Goal: Information Seeking & Learning: Learn about a topic

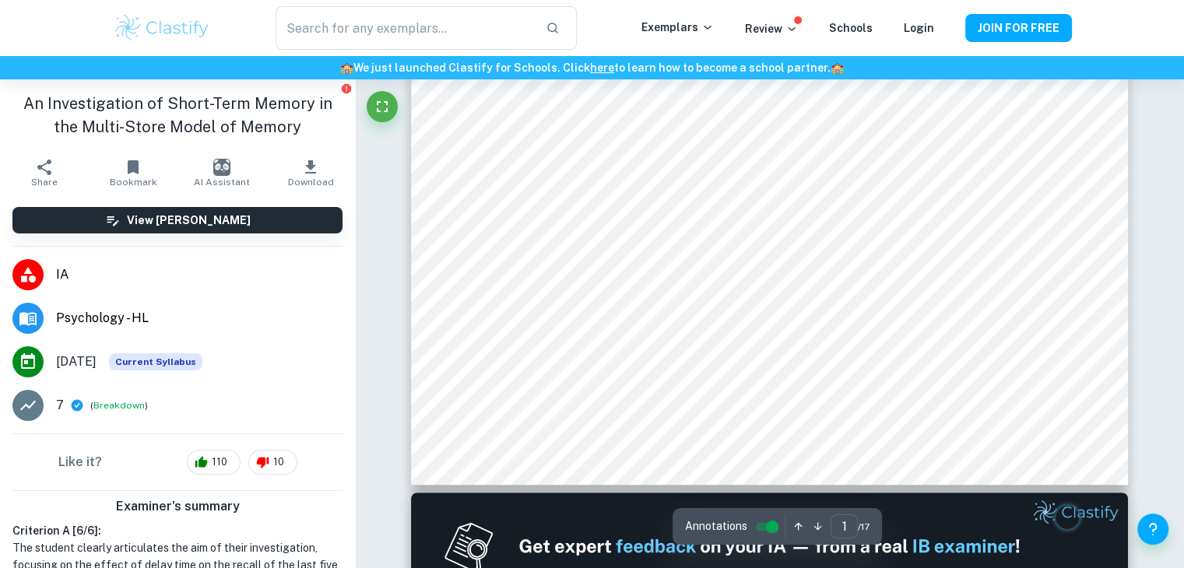
scroll to position [538, 0]
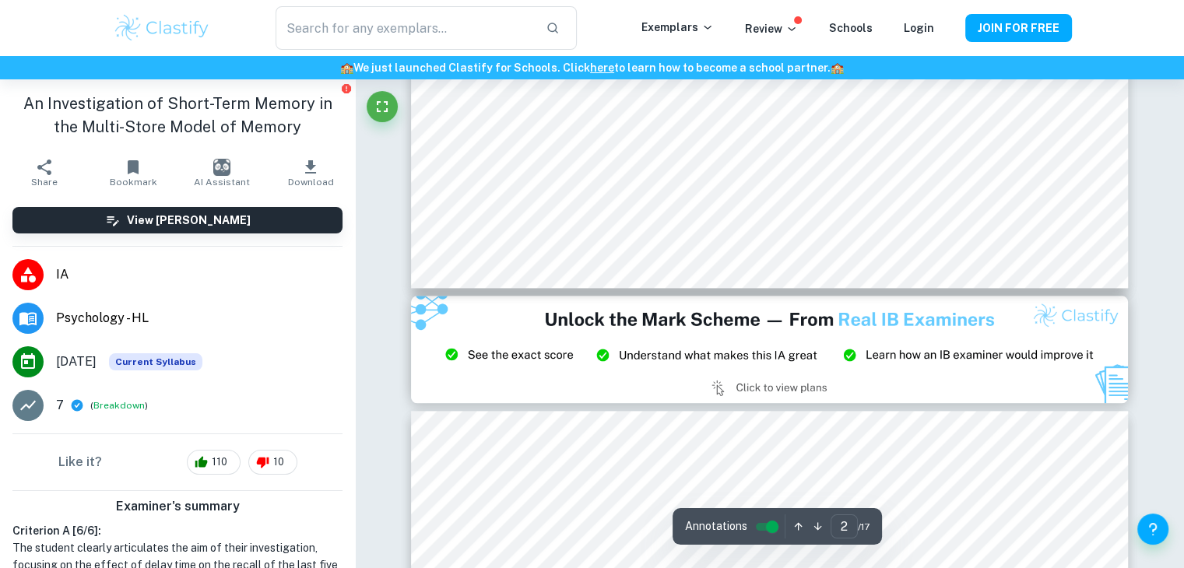
type input "3"
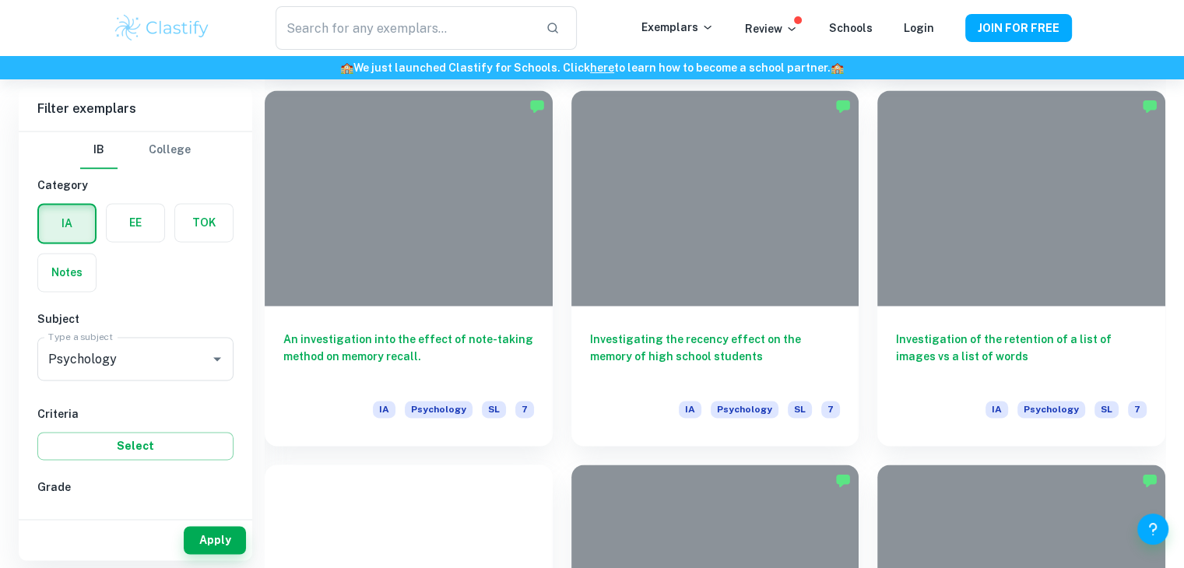
scroll to position [461, 0]
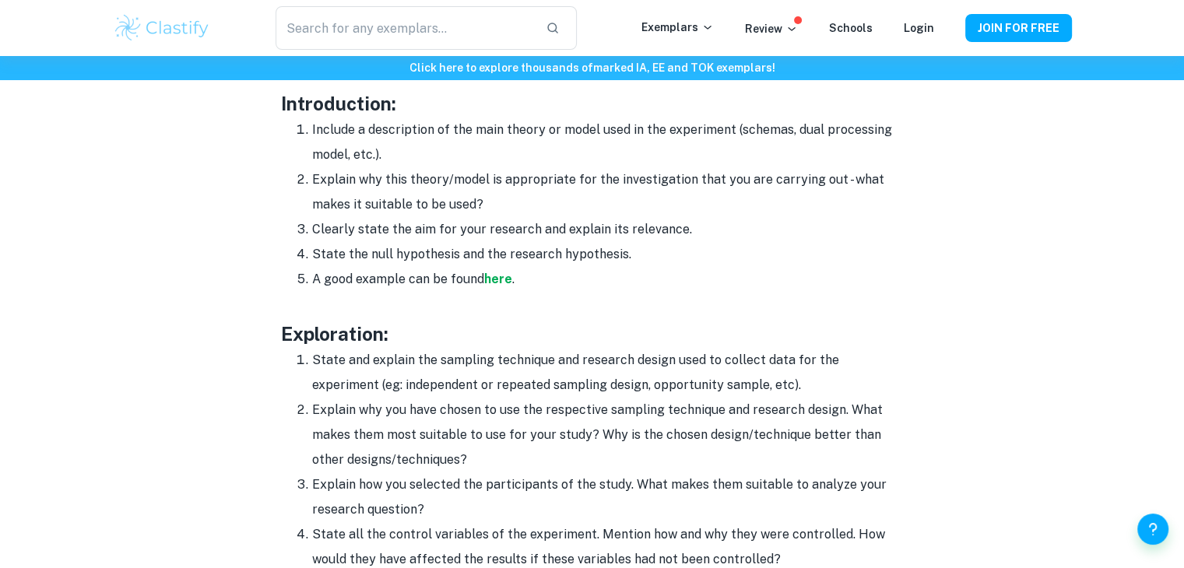
scroll to position [1127, 0]
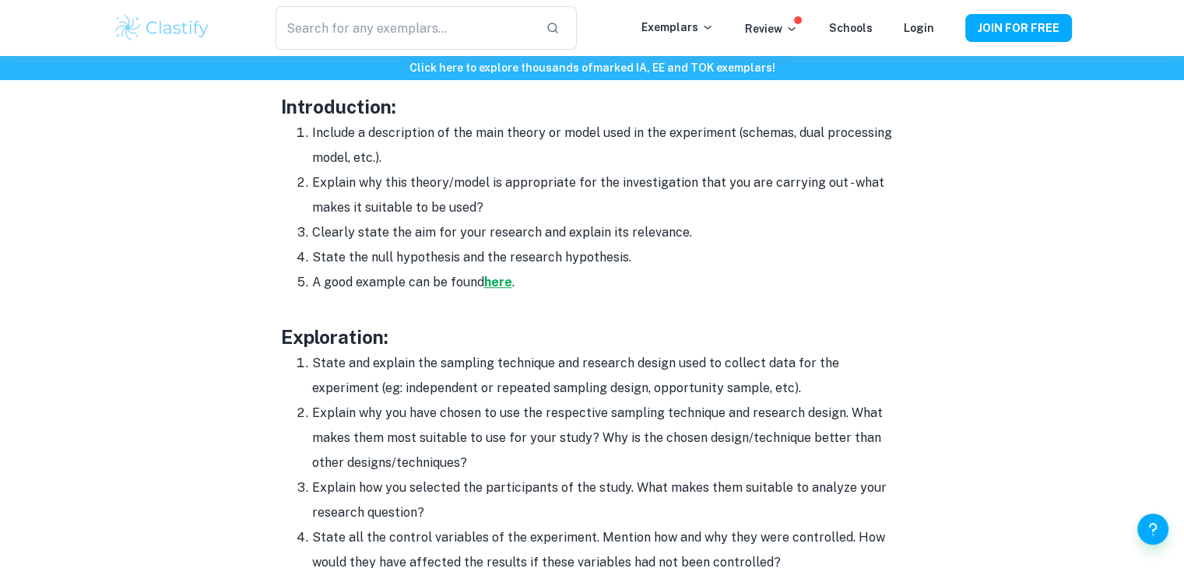
click at [504, 281] on strong "here" at bounding box center [498, 282] width 28 height 15
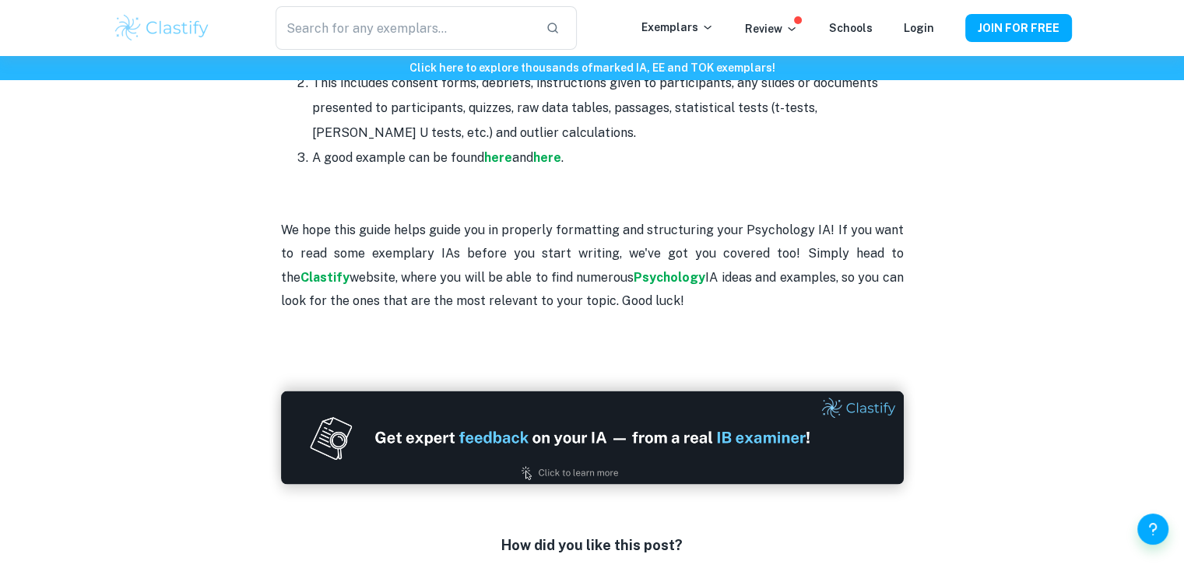
scroll to position [2632, 0]
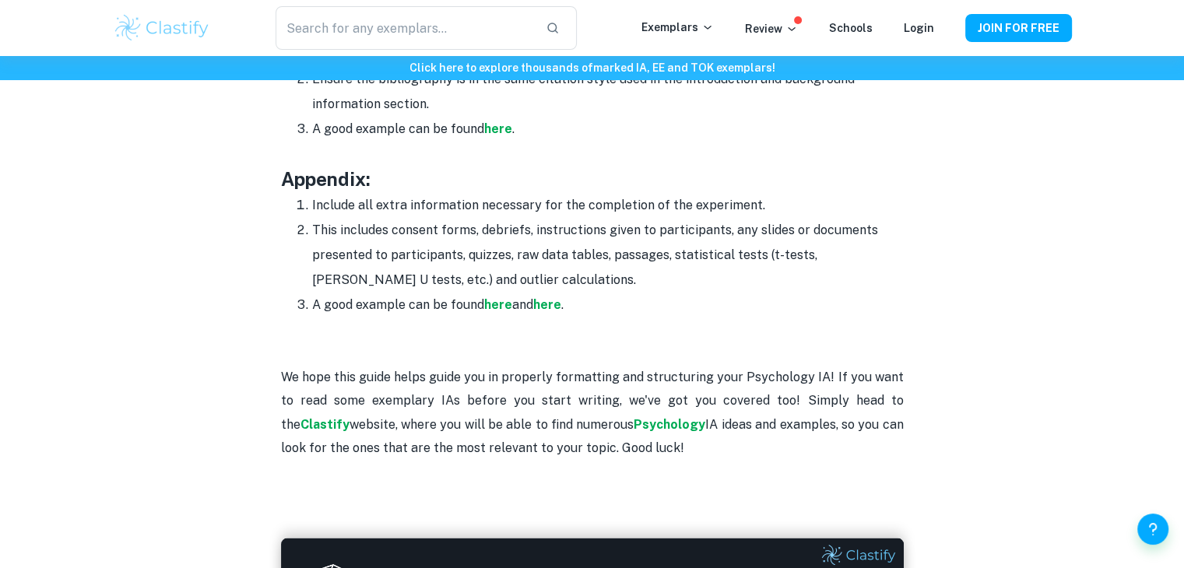
drag, startPoint x: 268, startPoint y: 384, endPoint x: 209, endPoint y: 362, distance: 63.0
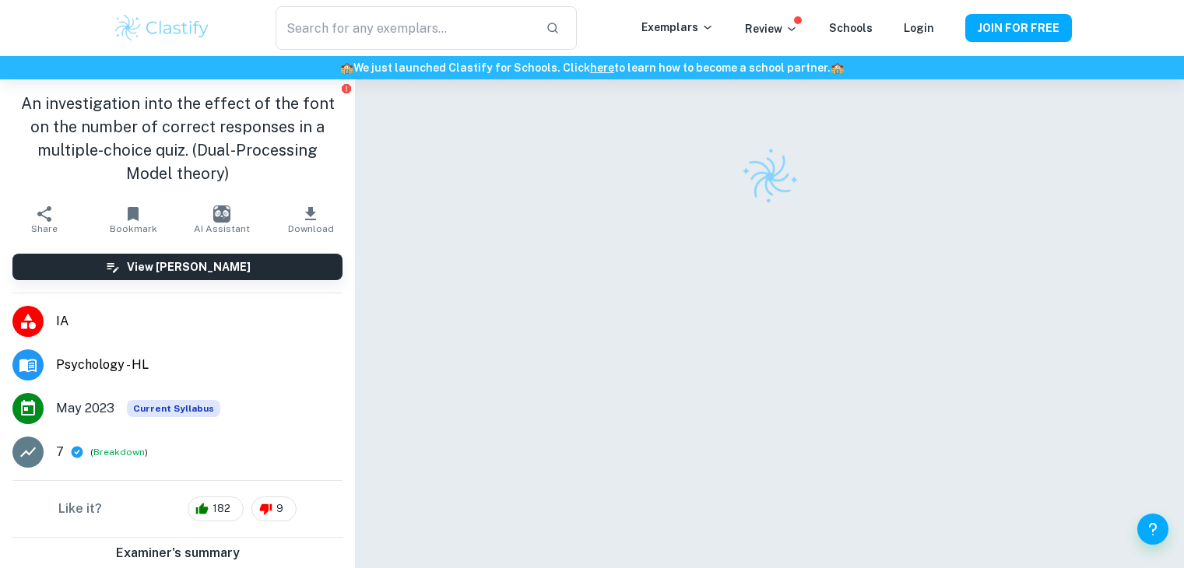
click at [542, 264] on div at bounding box center [769, 346] width 717 height 534
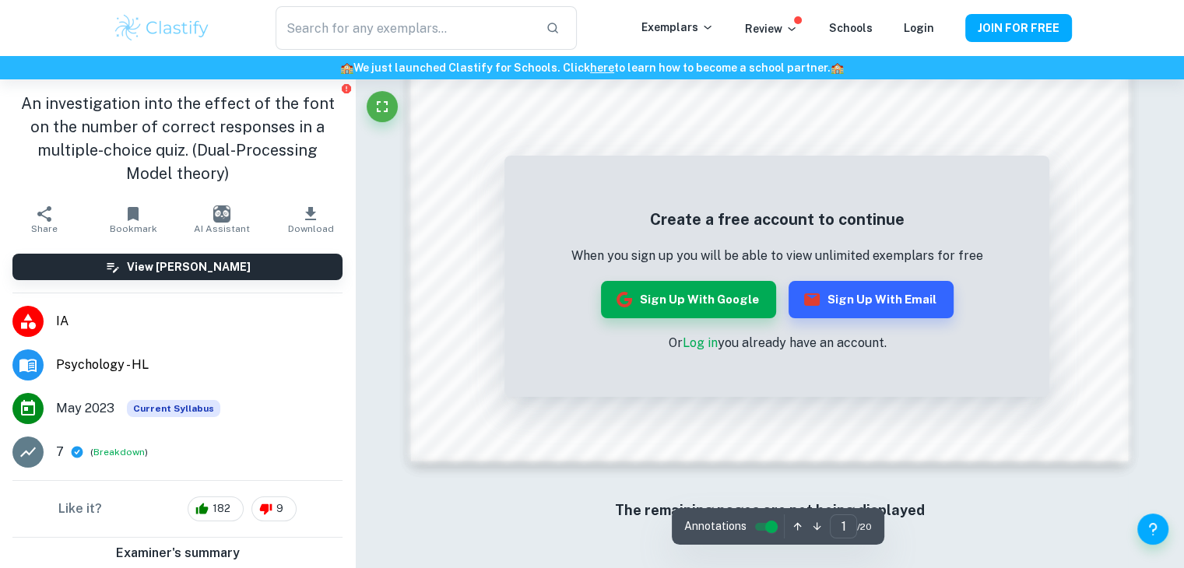
scroll to position [1496, 0]
